Goal: Task Accomplishment & Management: Use online tool/utility

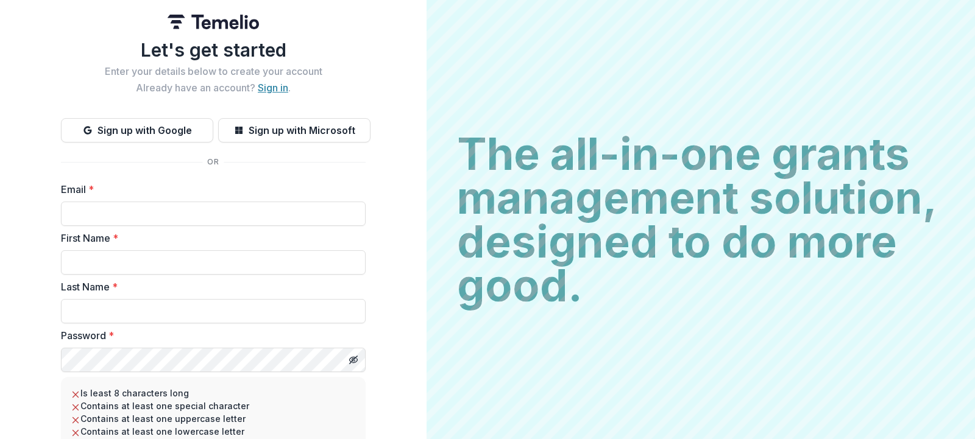
click at [265, 86] on link "Sign in" at bounding box center [273, 88] width 30 height 12
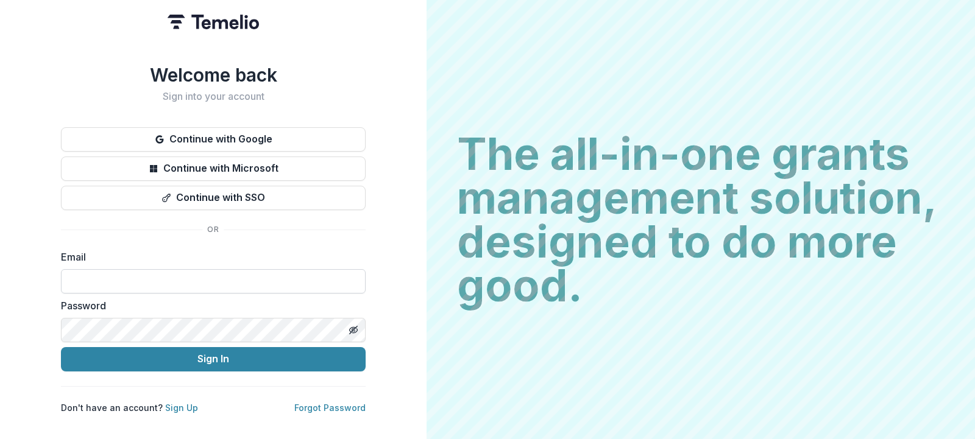
click at [197, 278] on input at bounding box center [213, 281] width 305 height 24
type input "**********"
click at [355, 326] on line "Toggle password visibility" at bounding box center [353, 329] width 7 height 7
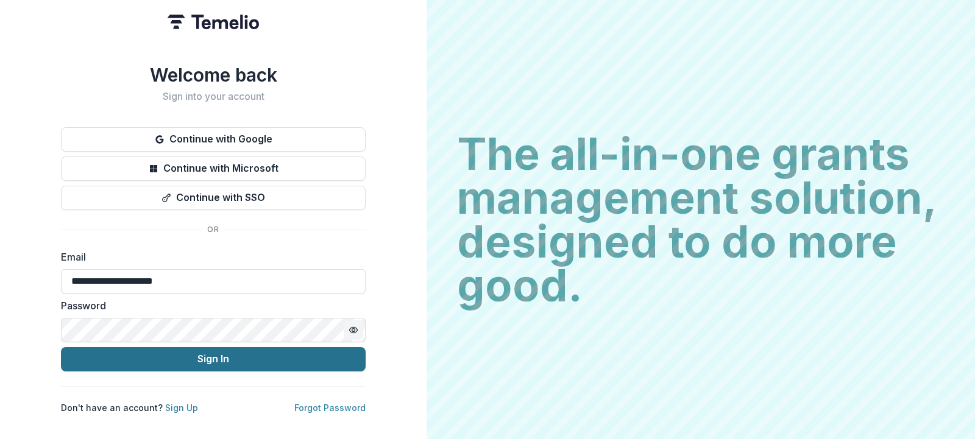
click at [303, 350] on button "Sign In" at bounding box center [213, 359] width 305 height 24
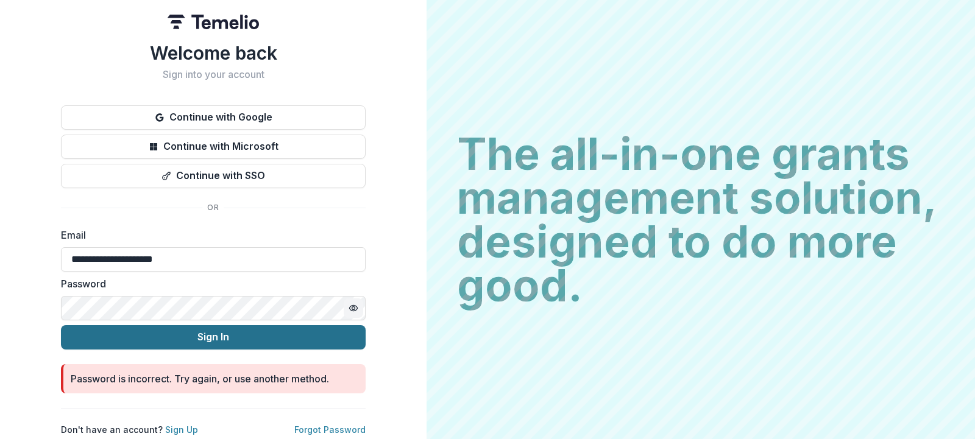
click at [210, 345] on button "Sign In" at bounding box center [213, 337] width 305 height 24
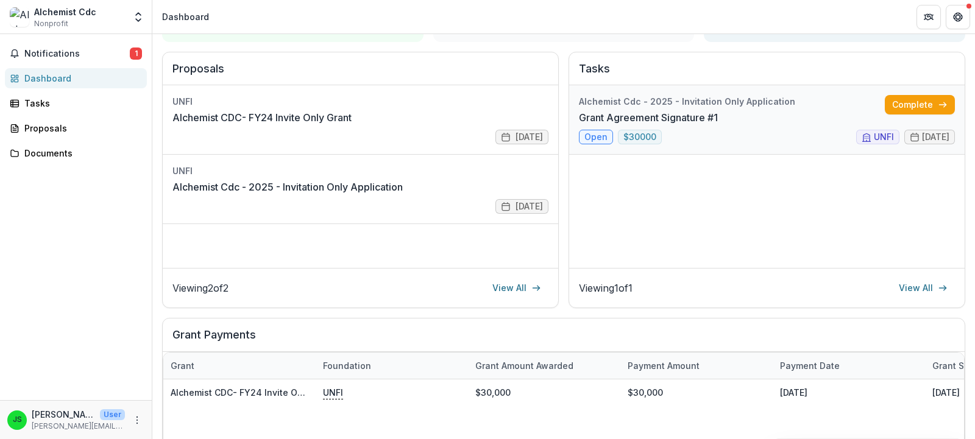
scroll to position [75, 0]
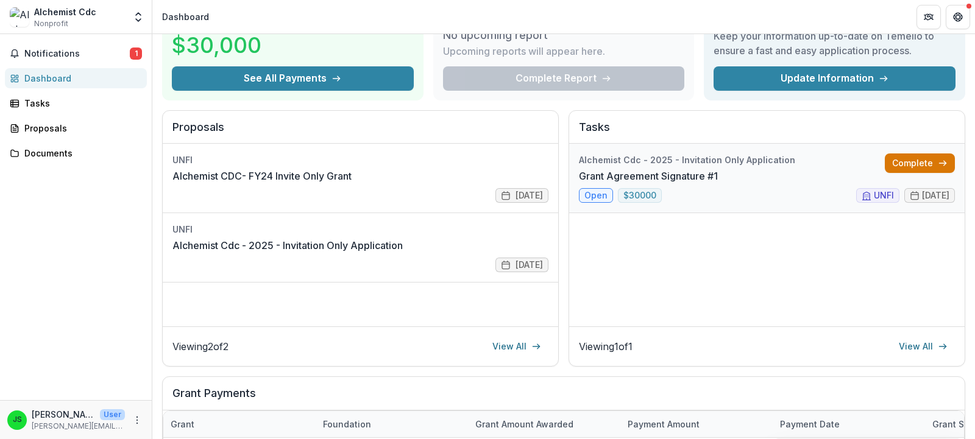
click at [900, 168] on link "Complete" at bounding box center [920, 163] width 70 height 19
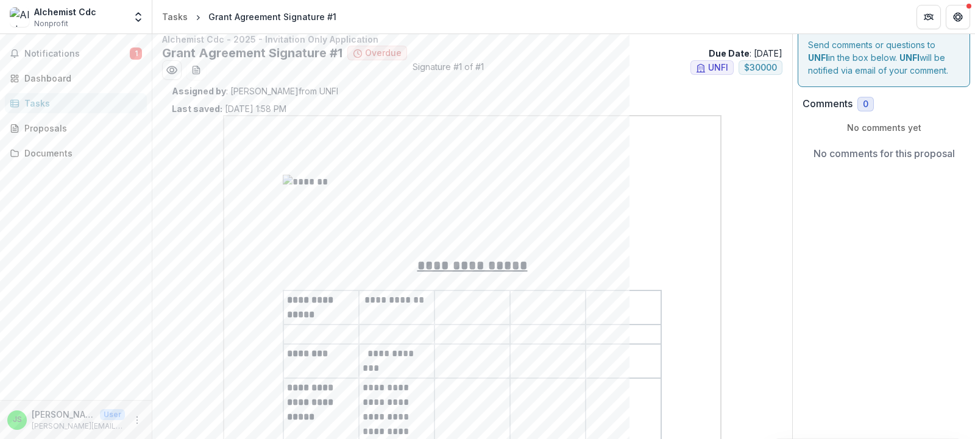
scroll to position [12, 0]
click at [199, 67] on icon "download-word-button" at bounding box center [196, 70] width 7 height 8
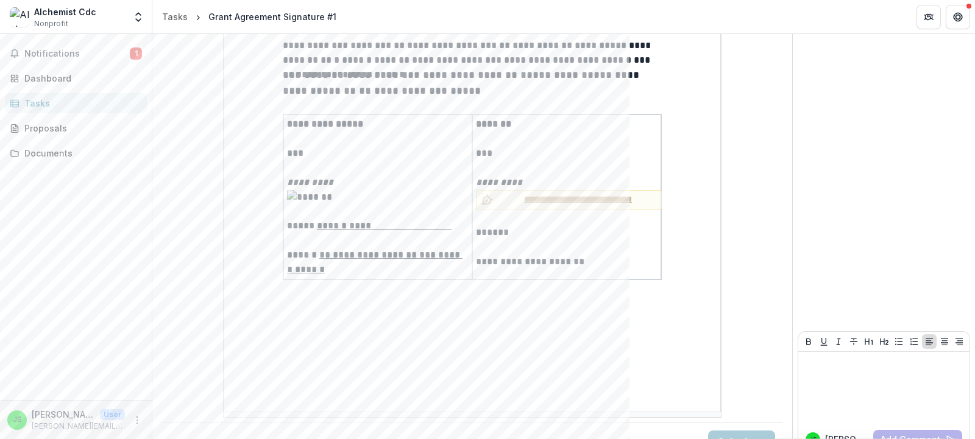
scroll to position [2536, 0]
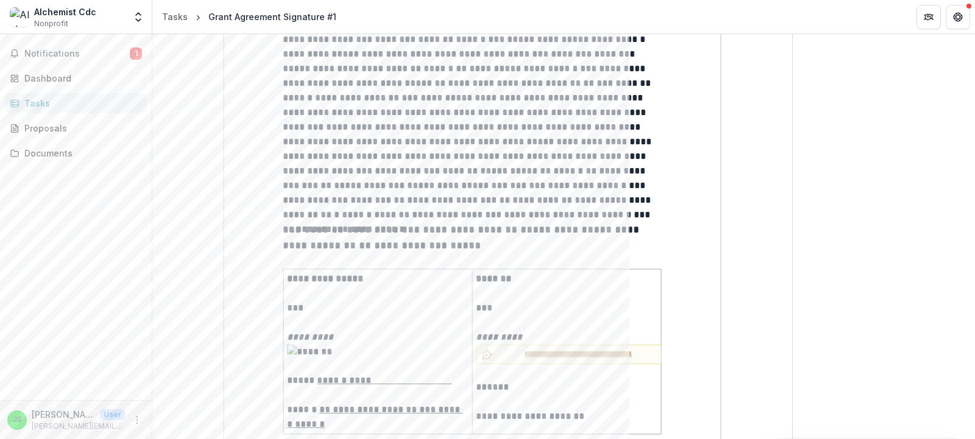
scroll to position [2581, 0]
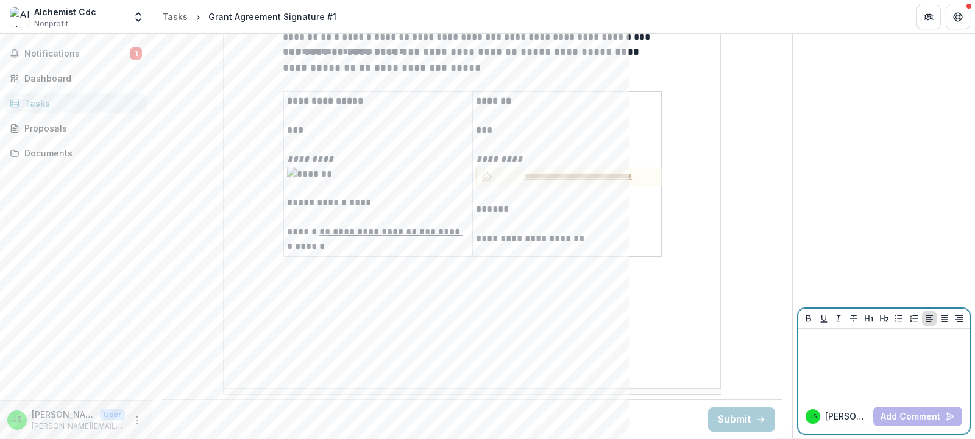
click at [847, 370] on div at bounding box center [883, 364] width 161 height 61
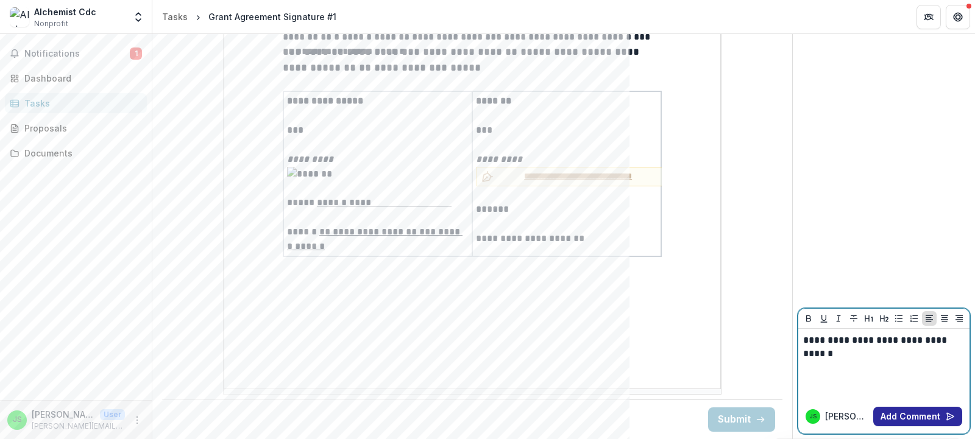
click at [881, 410] on button "Add Comment" at bounding box center [917, 416] width 89 height 19
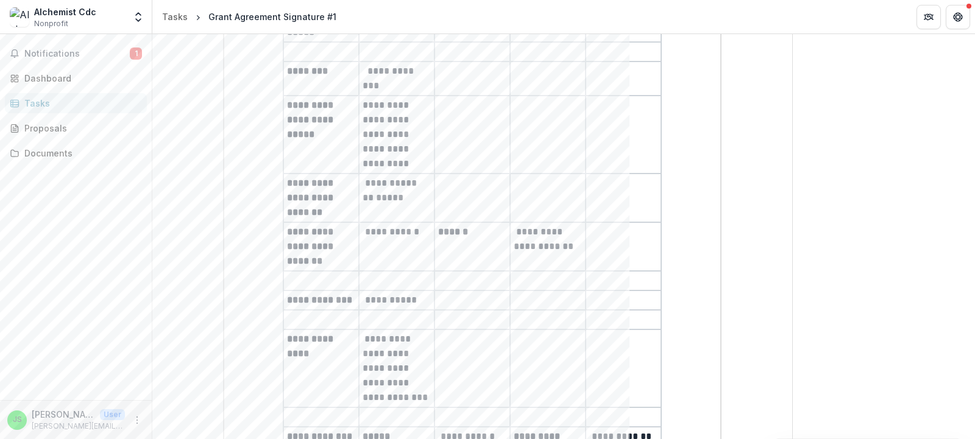
scroll to position [0, 0]
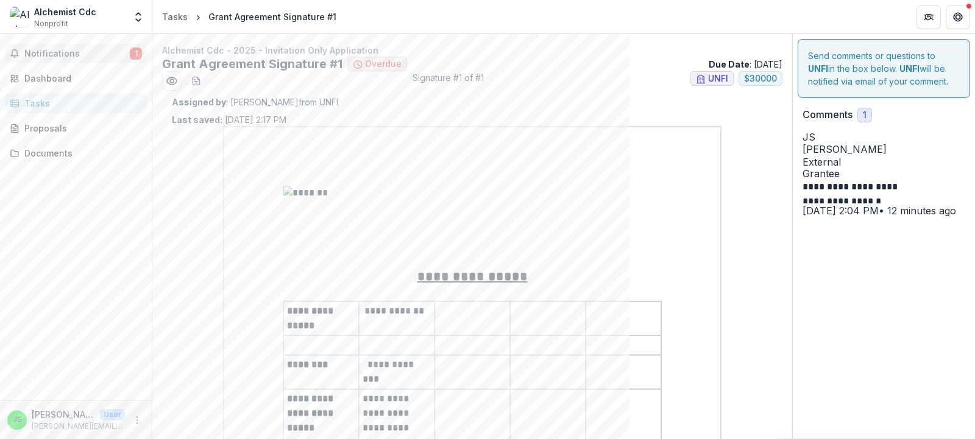
click at [64, 51] on span "Notifications" at bounding box center [76, 54] width 105 height 10
click at [38, 103] on div "Tasks" at bounding box center [80, 103] width 113 height 13
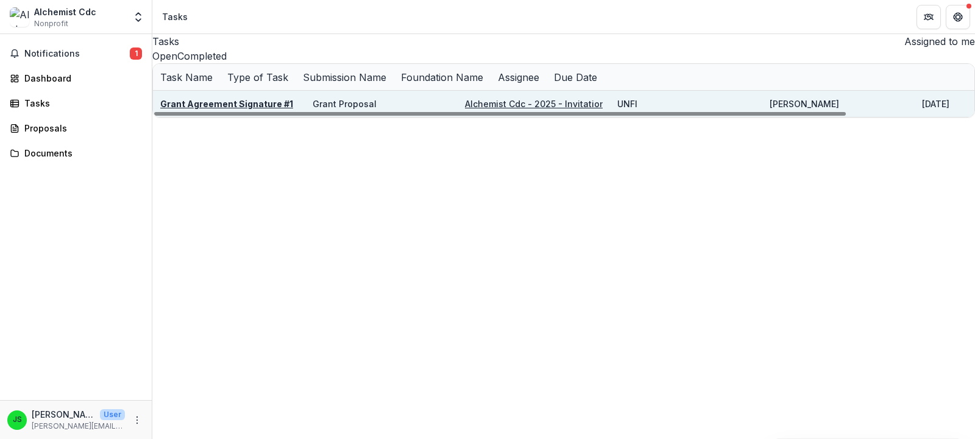
click at [293, 109] on u "Grant Agreement Signature #1" at bounding box center [226, 104] width 133 height 10
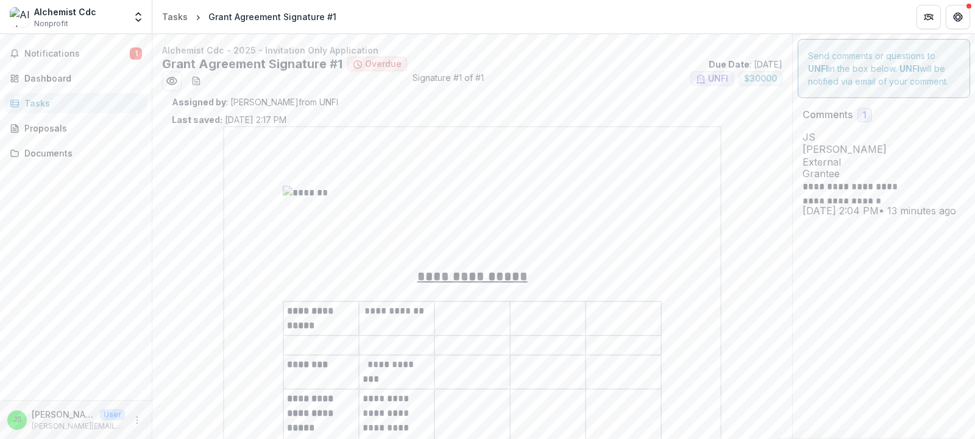
click at [100, 105] on div "Tasks" at bounding box center [80, 103] width 113 height 13
